Goal: Task Accomplishment & Management: Use online tool/utility

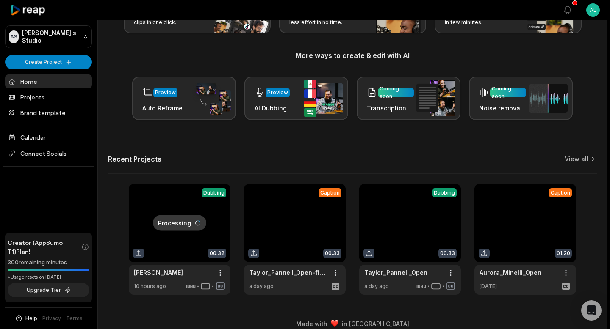
scroll to position [93, 0]
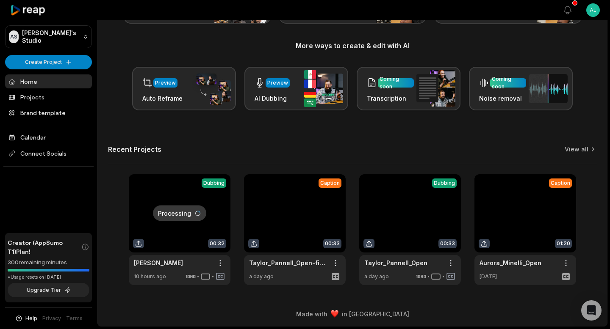
click at [172, 188] on link at bounding box center [180, 229] width 102 height 111
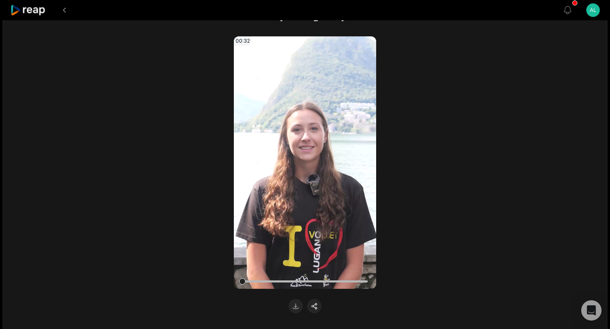
scroll to position [92, 0]
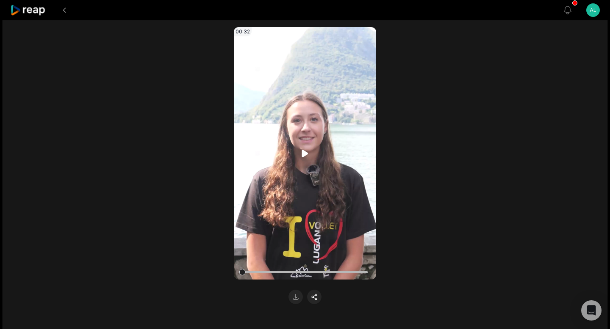
click at [306, 153] on icon at bounding box center [305, 153] width 6 height 7
click at [296, 299] on button at bounding box center [295, 297] width 14 height 14
click at [568, 11] on icon "button" at bounding box center [567, 10] width 10 height 10
click at [548, 52] on div "[PERSON_NAME] 10 hours ago en-US en-US 00:00 - 00:32 Landscape 50 fps # 1 Rebec…" at bounding box center [305, 146] width 605 height 437
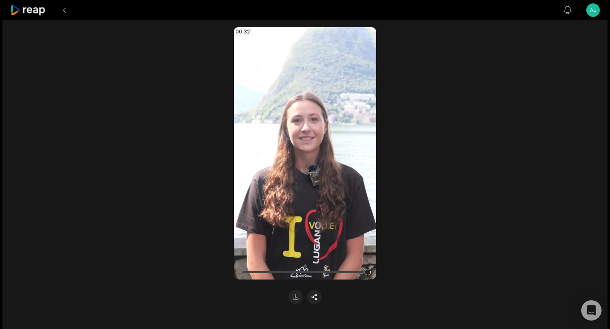
click at [570, 6] on icon "button" at bounding box center [567, 10] width 10 height 10
click at [29, 12] on icon at bounding box center [28, 10] width 36 height 11
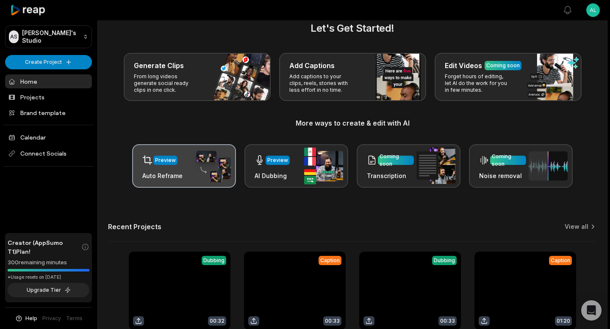
scroll to position [15, 0]
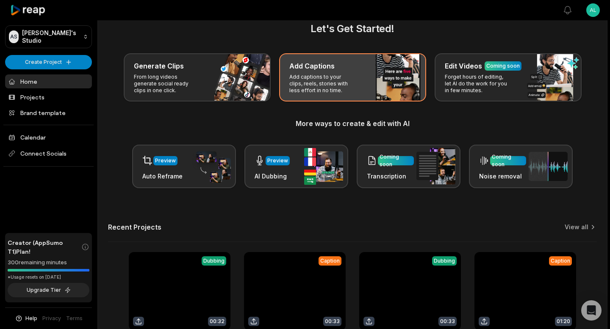
click at [345, 77] on p "Add captions to your clips, reels, stories with less effort in no time." at bounding box center [322, 84] width 66 height 20
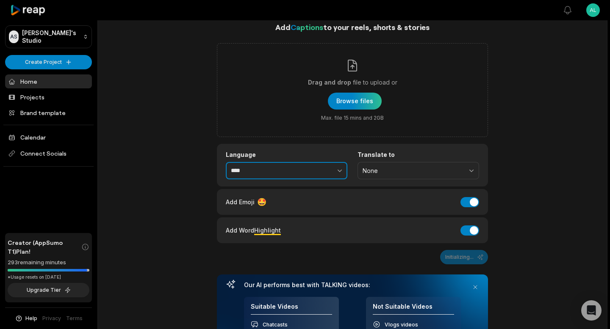
click at [308, 168] on button "button" at bounding box center [321, 171] width 52 height 18
click at [293, 171] on input "*******" at bounding box center [287, 171] width 122 height 18
type input "*******"
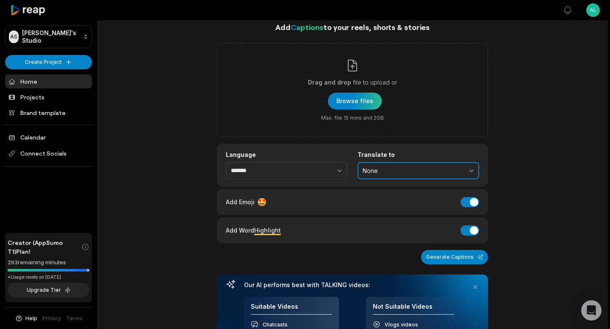
click at [396, 172] on span "None" at bounding box center [412, 171] width 100 height 8
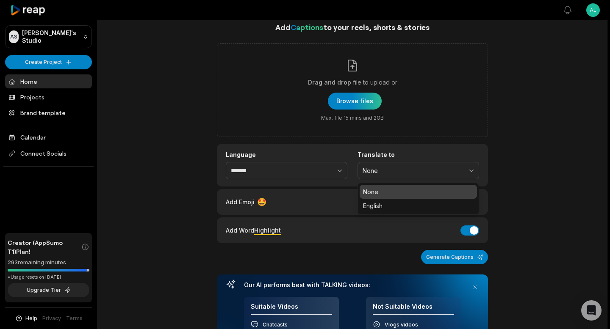
click at [398, 146] on div "Language ******* Translate to None None English" at bounding box center [352, 165] width 271 height 43
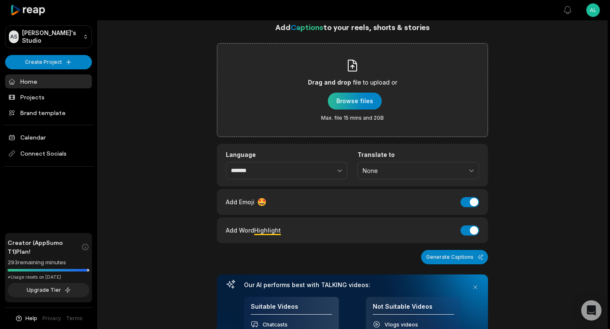
click at [360, 103] on div "button" at bounding box center [355, 101] width 54 height 17
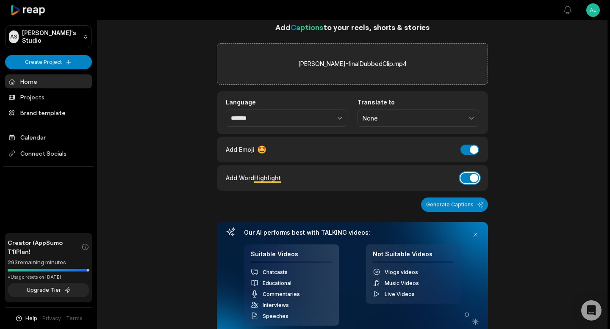
click at [473, 177] on button "Add Word Highlight" at bounding box center [469, 178] width 19 height 10
click at [472, 149] on button "Add Emoji" at bounding box center [469, 150] width 19 height 10
click at [466, 205] on button "Generate Captions" at bounding box center [454, 205] width 67 height 14
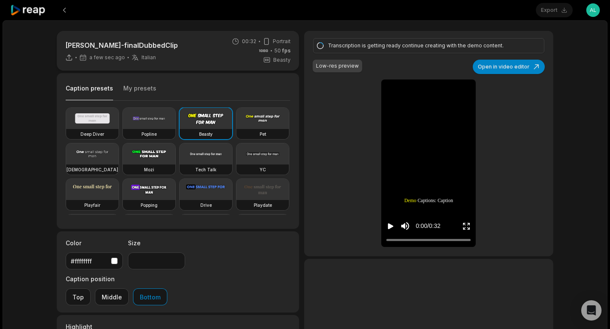
click at [141, 82] on div "Caption presets My presets" at bounding box center [178, 90] width 224 height 20
click at [141, 84] on button "My presets" at bounding box center [139, 92] width 33 height 16
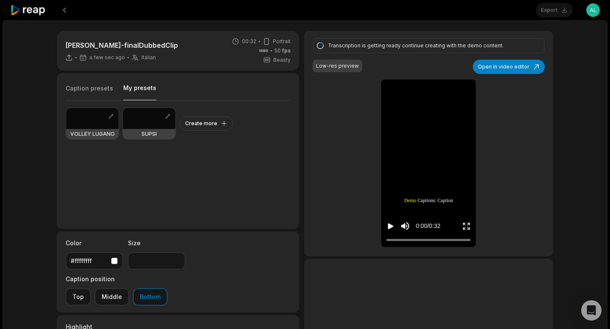
click at [92, 117] on div at bounding box center [92, 118] width 53 height 21
type input "**"
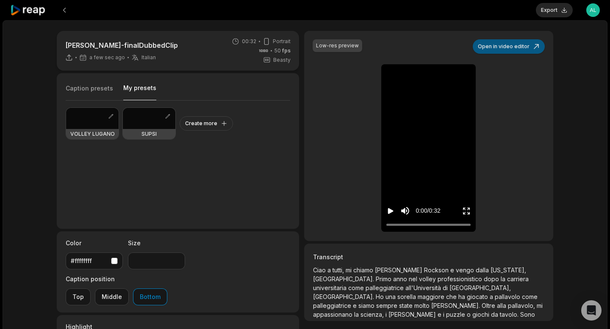
click at [507, 45] on button "Open in video editor" at bounding box center [509, 46] width 72 height 14
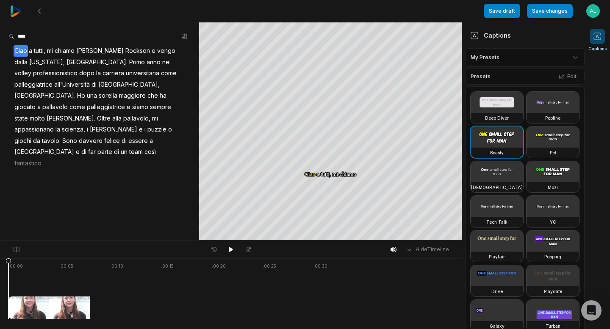
click at [125, 49] on span "Rockson" at bounding box center [138, 50] width 26 height 11
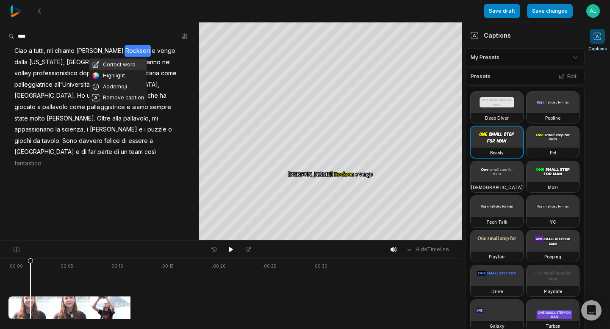
click at [115, 63] on button "Correct word" at bounding box center [117, 64] width 57 height 11
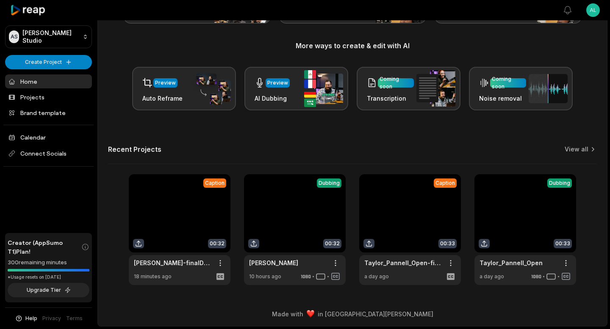
click at [189, 181] on link at bounding box center [180, 229] width 102 height 111
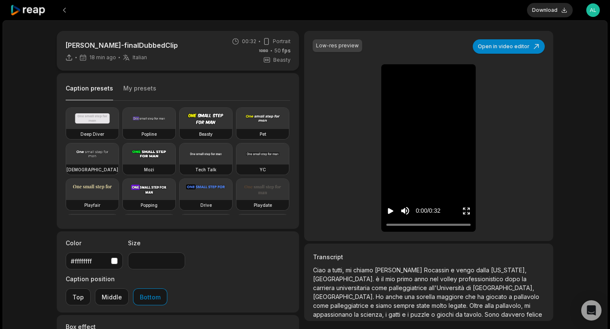
click at [468, 211] on icon "Enter Fullscreen" at bounding box center [466, 211] width 8 height 8
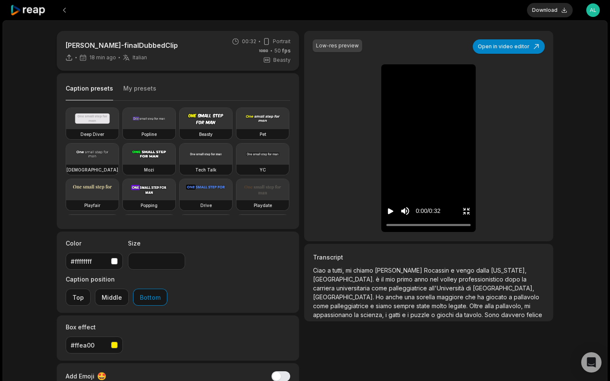
click at [388, 214] on icon "Play video" at bounding box center [391, 211] width 6 height 6
click at [470, 228] on div at bounding box center [428, 225] width 84 height 6
click at [386, 216] on icon "Pause video" at bounding box center [390, 211] width 8 height 8
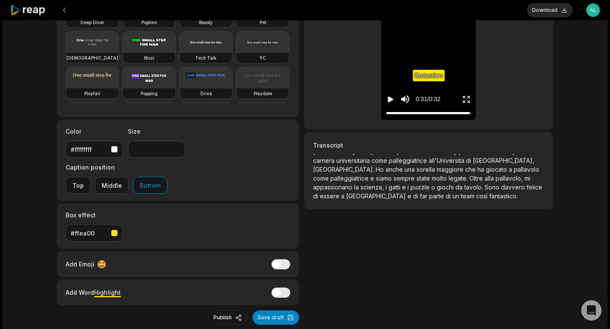
scroll to position [113, 0]
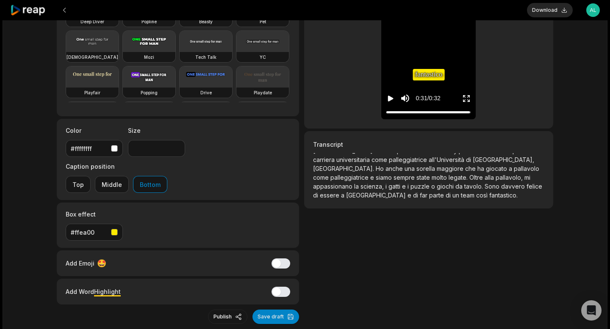
click at [316, 155] on p "Ciao a tutti, mi chiamo Rebecca Rocassin e vengo dalla California, USA. è il mi…" at bounding box center [428, 179] width 231 height 53
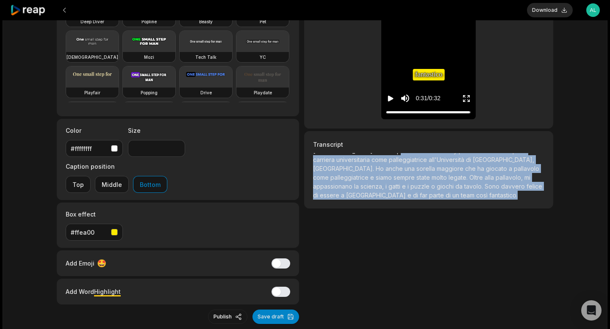
click at [389, 163] on span "palleggiatrice" at bounding box center [409, 159] width 40 height 7
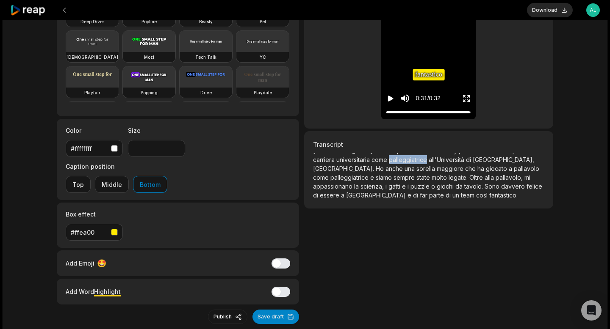
click at [389, 163] on span "palleggiatrice" at bounding box center [409, 159] width 40 height 7
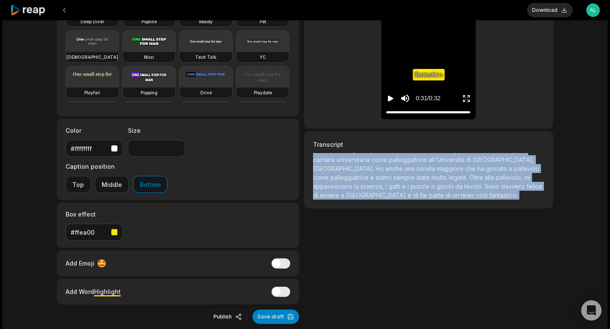
click at [389, 163] on span "palleggiatrice" at bounding box center [409, 159] width 40 height 7
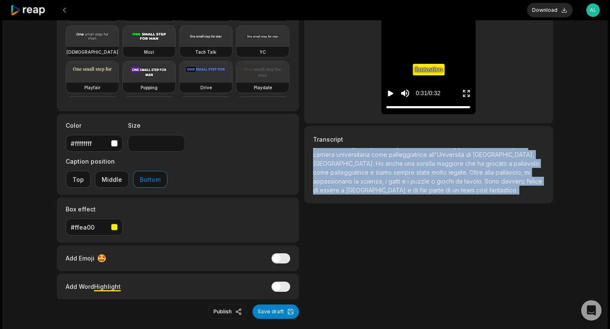
scroll to position [0, 0]
